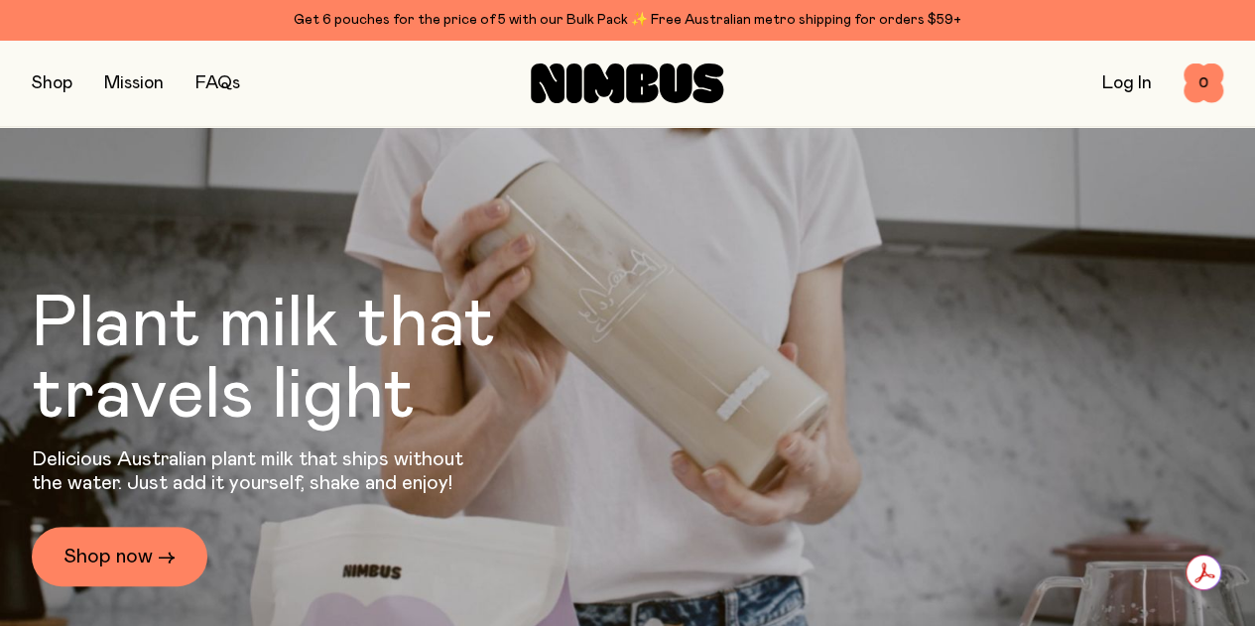
click at [62, 84] on button "button" at bounding box center [52, 83] width 41 height 28
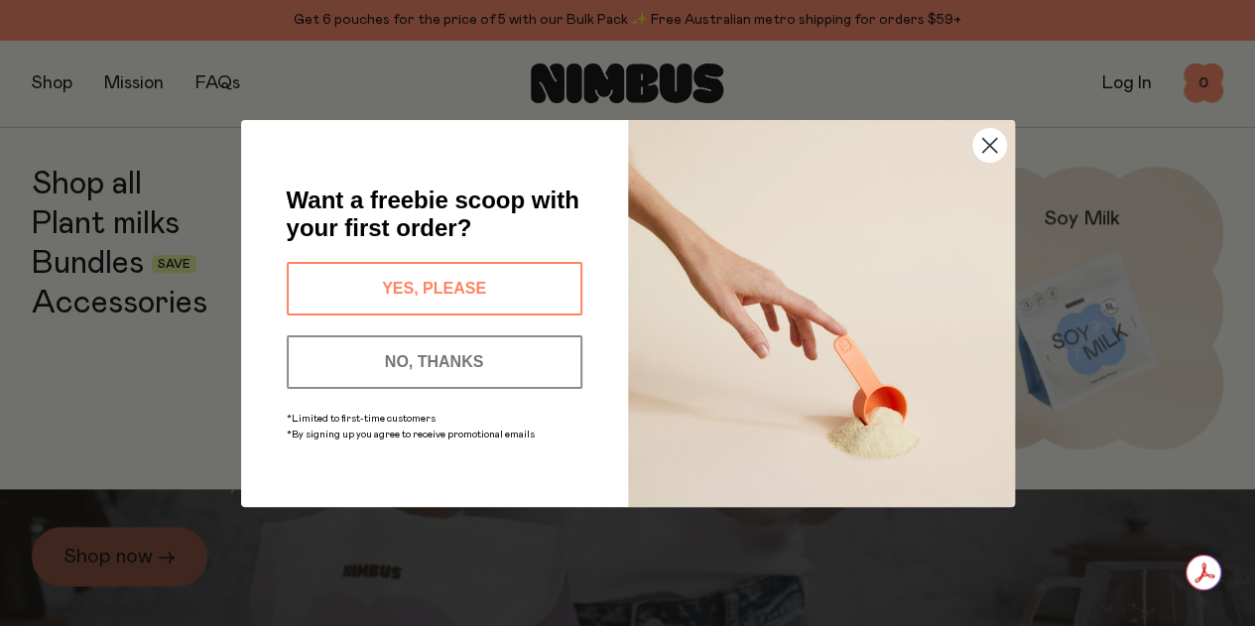
click at [446, 278] on button "YES, PLEASE" at bounding box center [435, 289] width 296 height 54
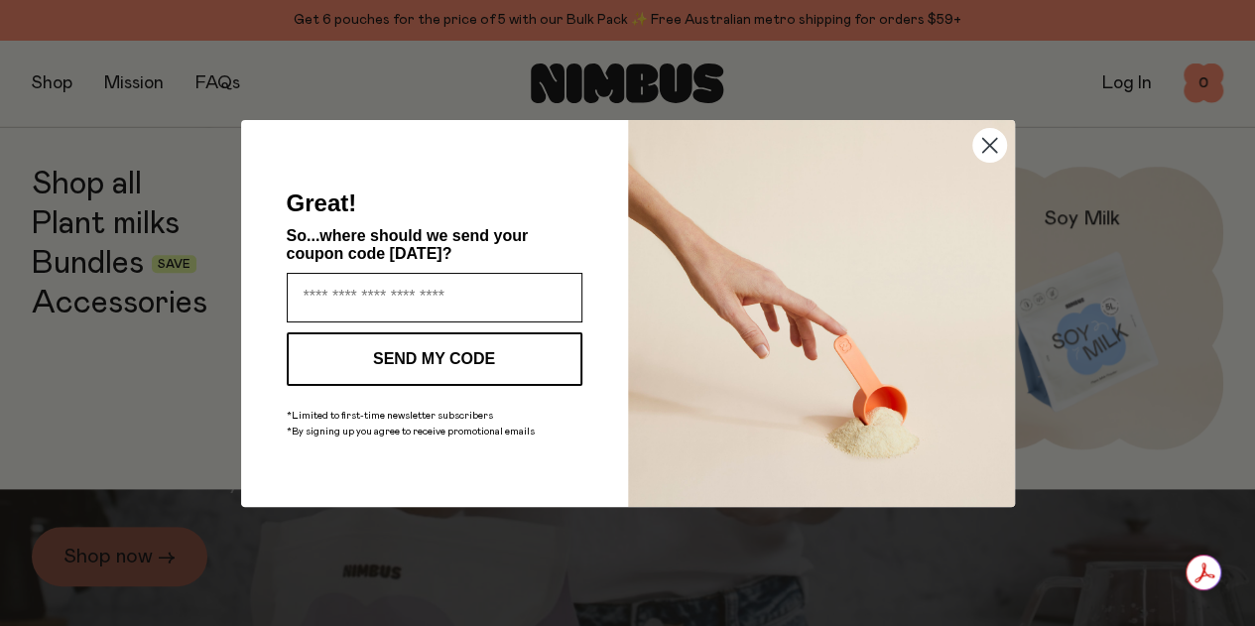
click at [447, 281] on input "Enter your email address" at bounding box center [435, 298] width 296 height 50
type input "**********"
click at [458, 353] on button "SEND MY CODE" at bounding box center [435, 359] width 296 height 54
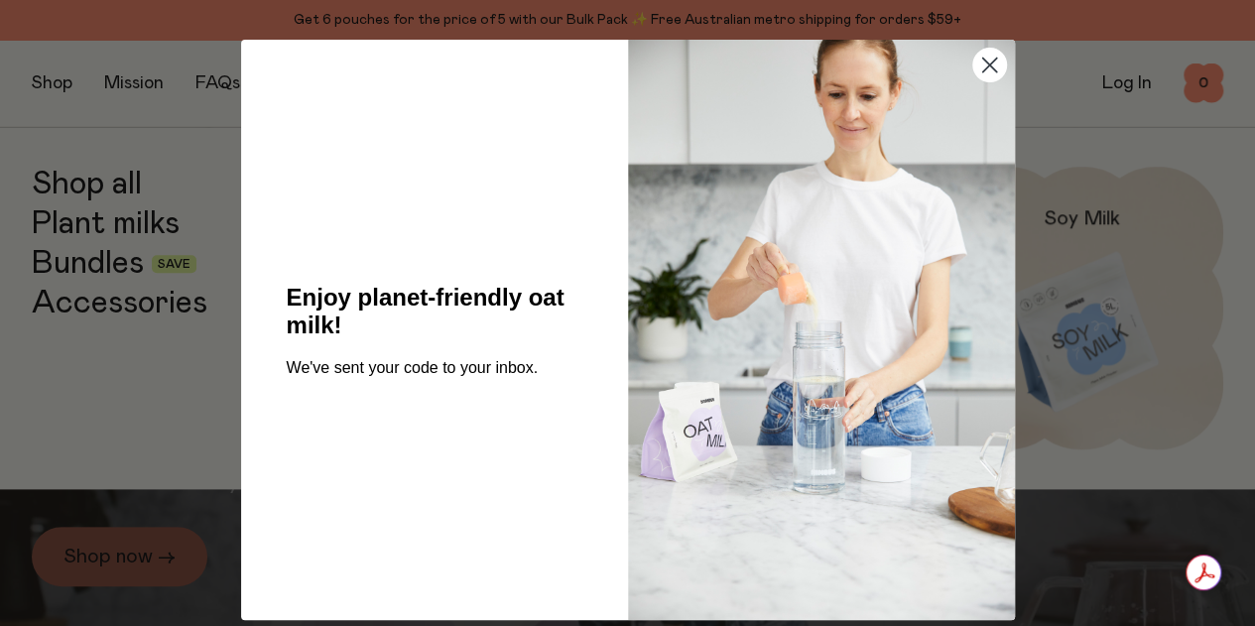
click at [982, 69] on circle "Close dialog" at bounding box center [988, 65] width 33 height 33
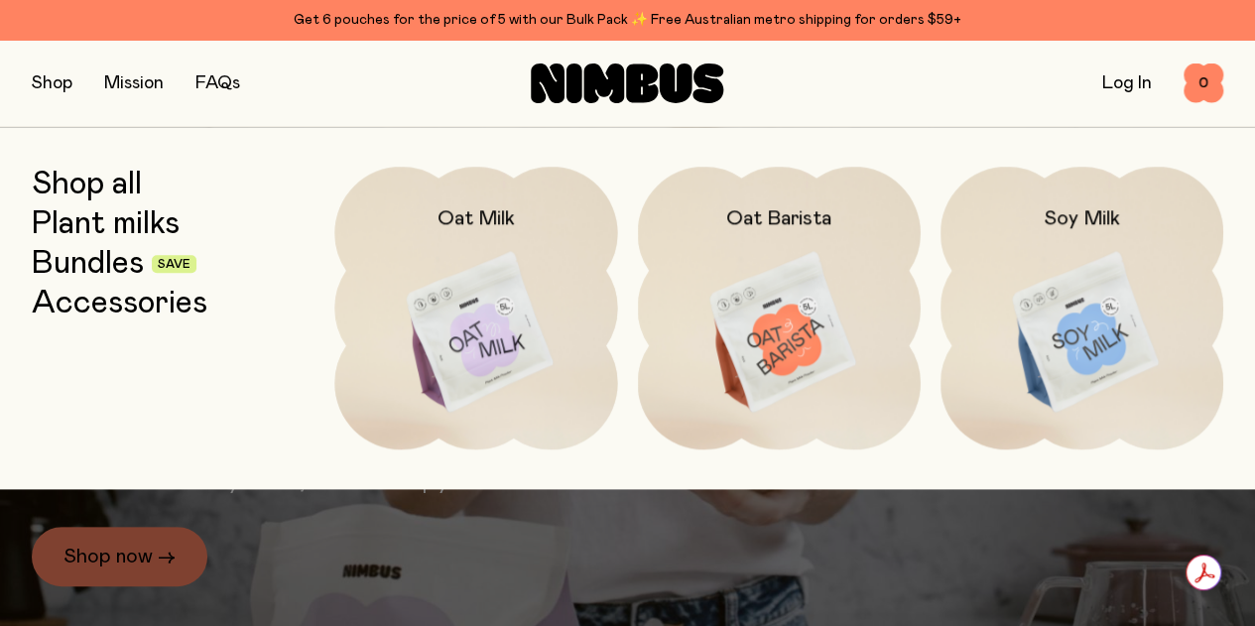
click at [1073, 300] on img at bounding box center [1082, 333] width 283 height 332
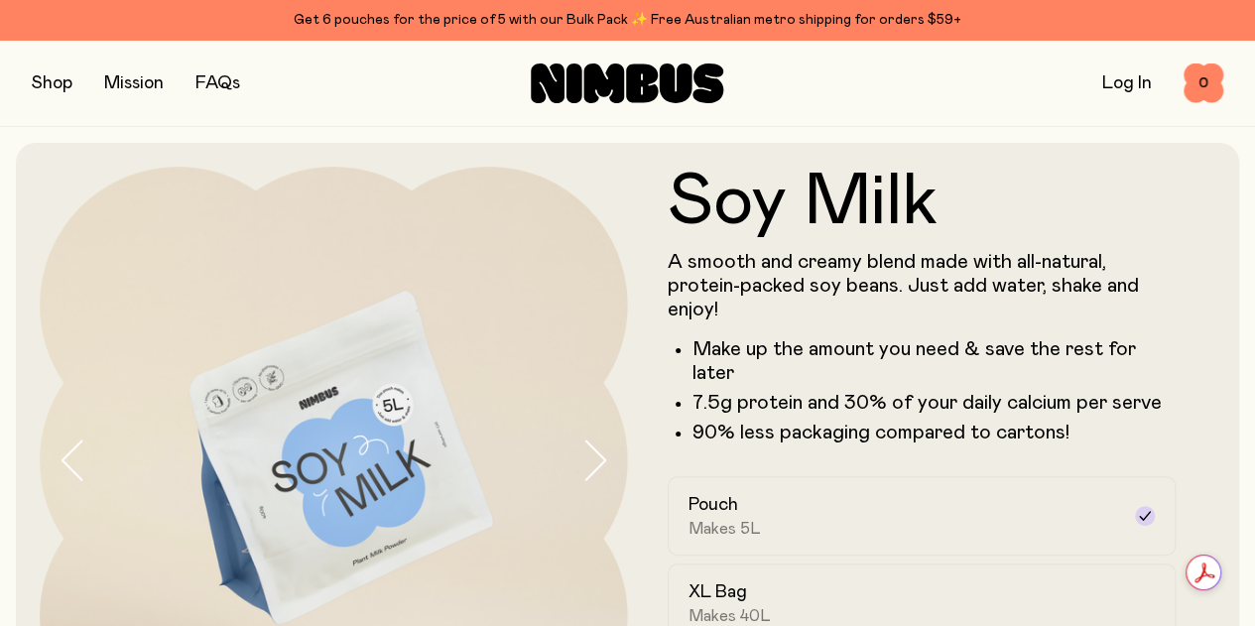
click at [820, 350] on div "A smooth and creamy blend made with all-natural, protein-packed soy beans. Just…" at bounding box center [922, 347] width 509 height 194
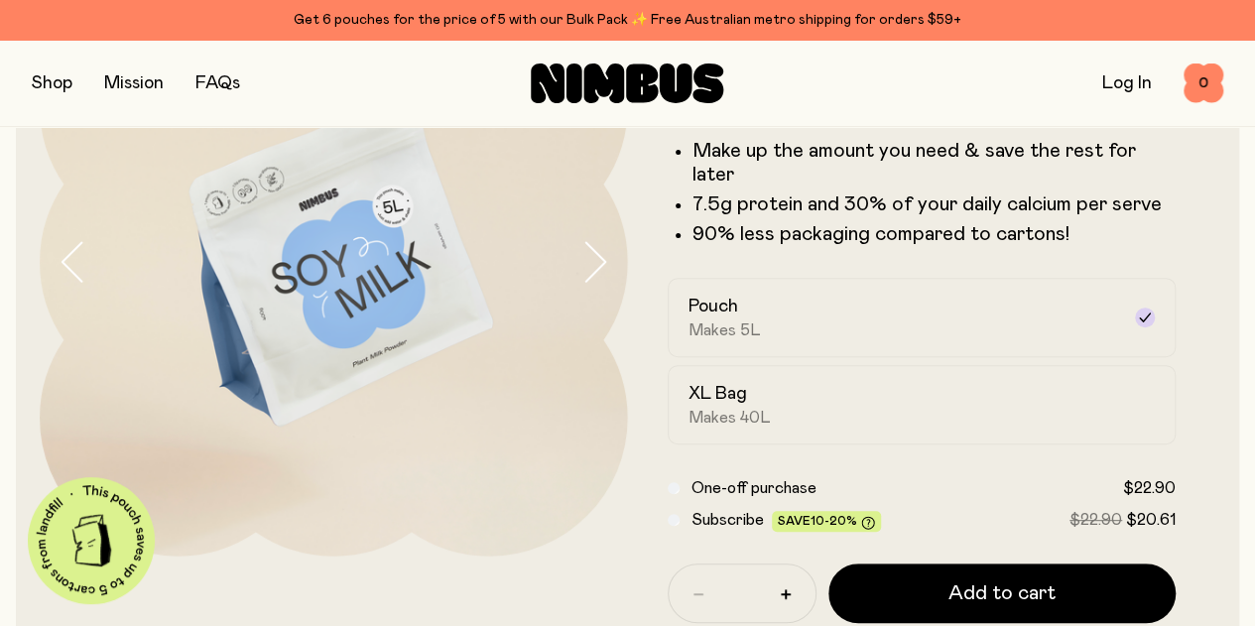
scroll to position [317, 0]
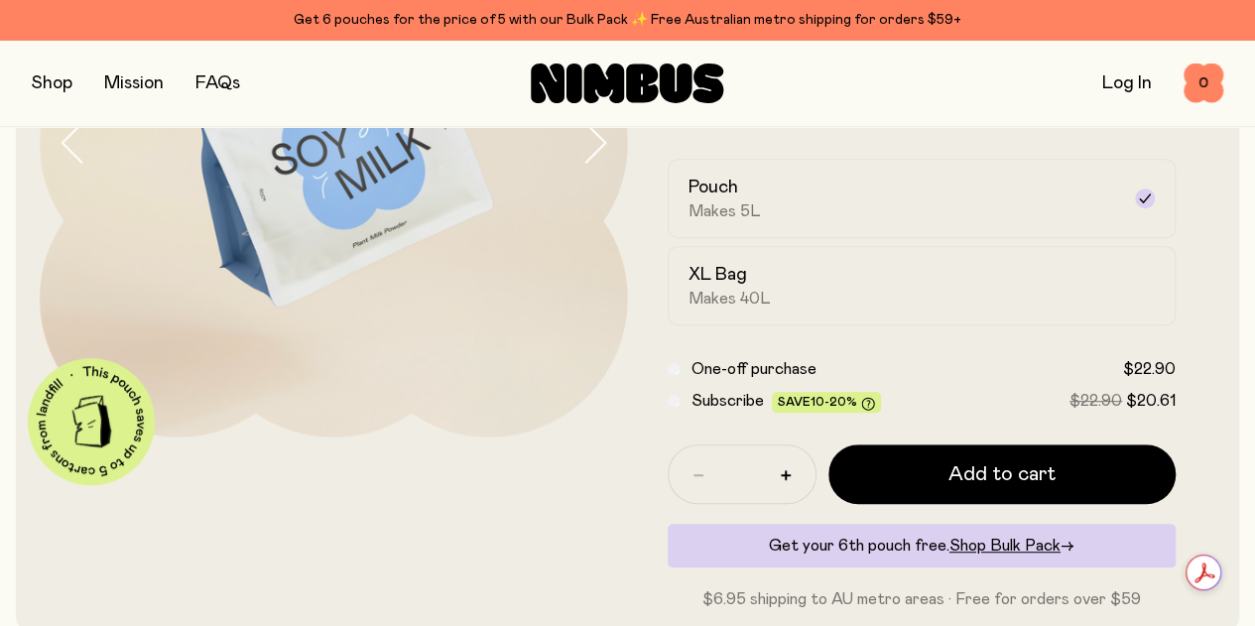
click at [1218, 427] on div "Soy Milk A smooth and creamy blend made with all-natural, protein-packed soy be…" at bounding box center [627, 230] width 1223 height 810
